Goal: Task Accomplishment & Management: Manage account settings

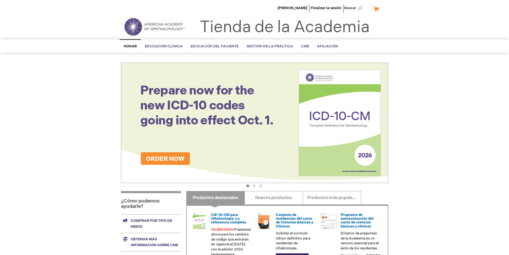
click at [435, 153] on div "[PERSON_NAME] Finalizar la sesión Buscar Mi carrito CERRAR ARTÍCULOS AÑADIDOS R…" at bounding box center [254, 192] width 509 height 385
click at [135, 43] on link "Hogar" at bounding box center [130, 46] width 21 height 14
click at [426, 91] on div "[PERSON_NAME] Finalizar la sesión Buscar Mi carrito CERRAR ARTÍCULOS AÑADIDOS R…" at bounding box center [254, 192] width 509 height 385
click at [420, 84] on div "[PERSON_NAME] Finalizar la sesión Buscar Mi carrito CERRAR ARTÍCULOS AÑADIDOS R…" at bounding box center [254, 192] width 509 height 385
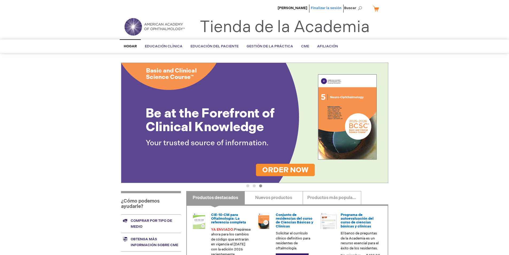
click at [323, 7] on font "Finalizar la sesión" at bounding box center [326, 8] width 31 height 4
